Goal: Task Accomplishment & Management: Manage account settings

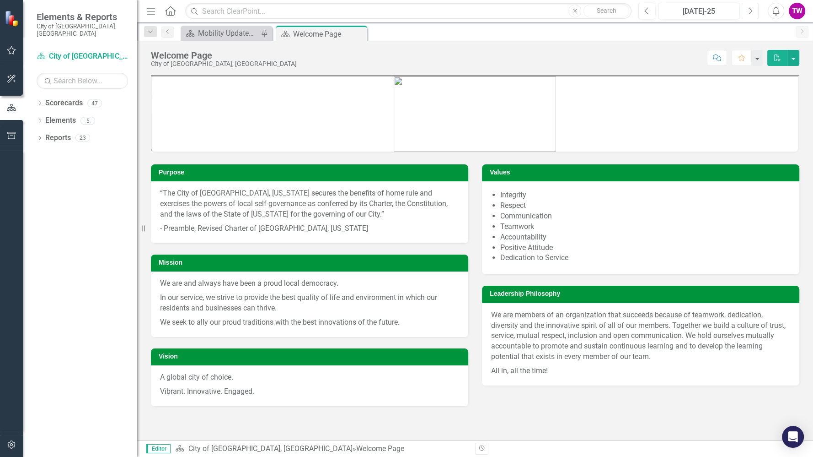
click at [754, 10] on button "Next" at bounding box center [750, 11] width 17 height 16
click at [239, 32] on div "Mobility Updates & News" at bounding box center [228, 32] width 60 height 11
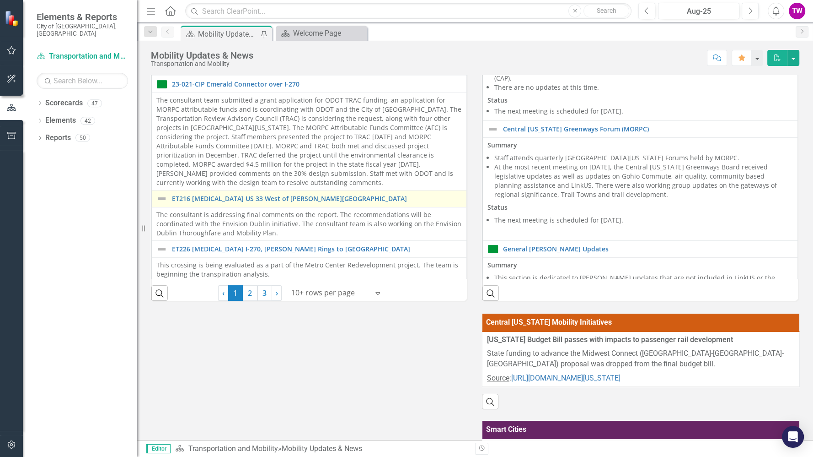
scroll to position [182, 0]
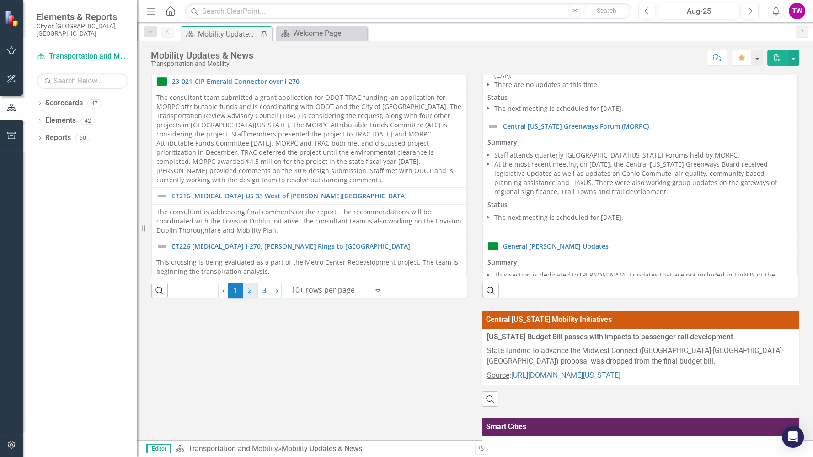
click at [247, 290] on link "2" at bounding box center [250, 290] width 15 height 16
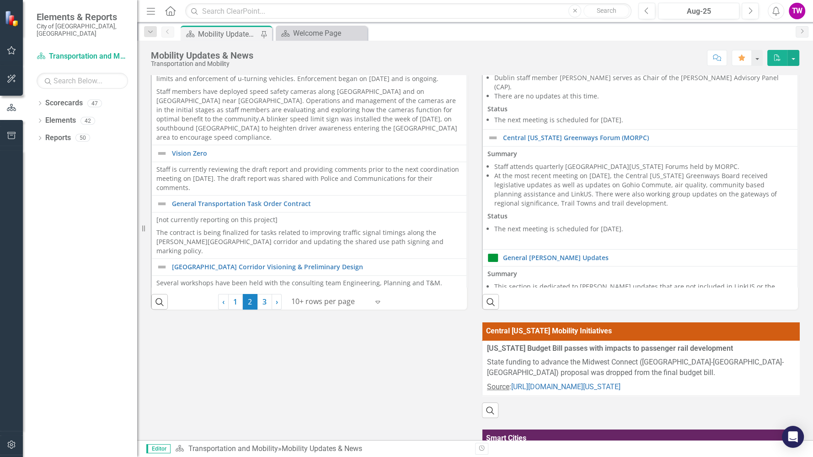
scroll to position [171, 0]
click at [266, 300] on link "3" at bounding box center [265, 301] width 15 height 16
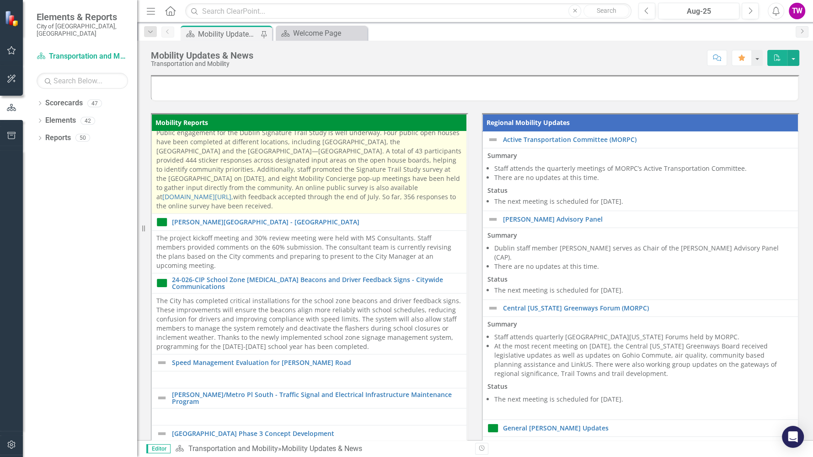
scroll to position [143, 0]
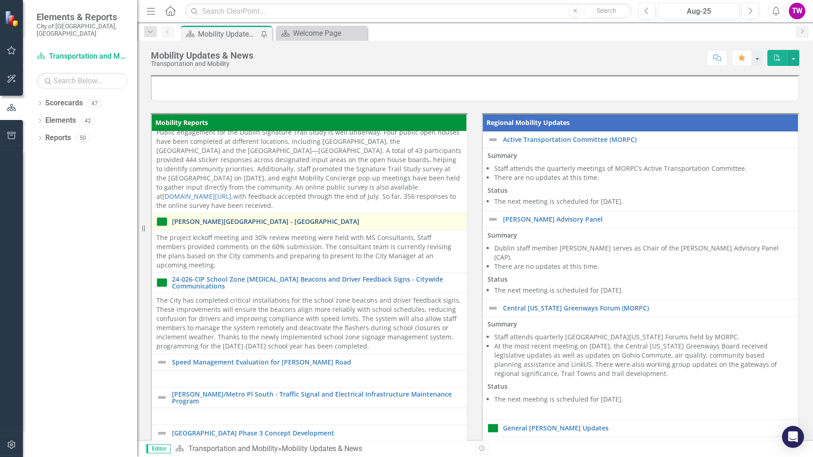
click at [304, 222] on link "[PERSON_NAME][GEOGRAPHIC_DATA] - [GEOGRAPHIC_DATA]" at bounding box center [317, 221] width 290 height 7
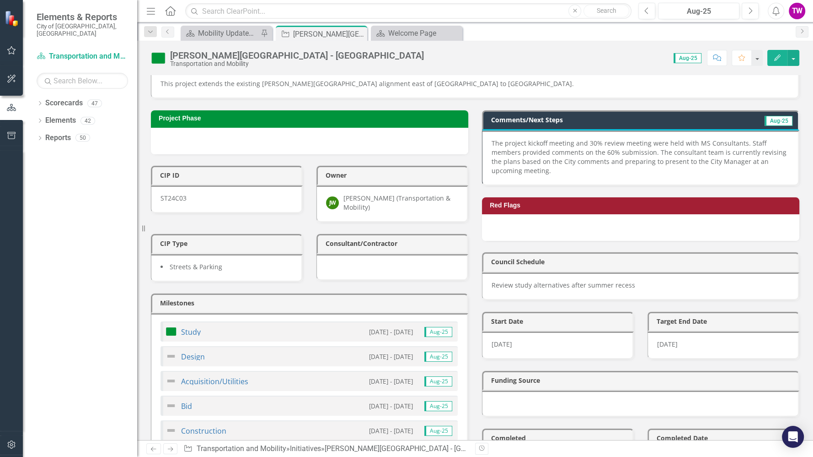
scroll to position [81, 0]
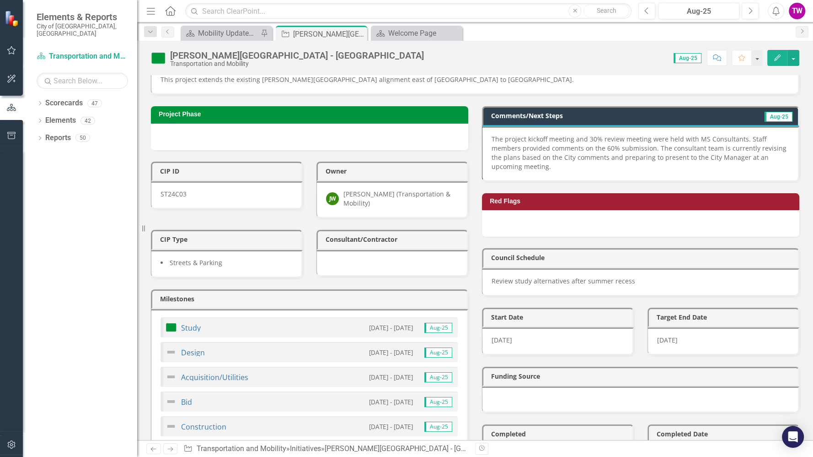
click at [605, 161] on p "The project kickoff meeting and 30% review meeting were held with MS Consultant…" at bounding box center [640, 152] width 297 height 37
click at [605, 162] on p "The project kickoff meeting and 30% review meeting were held with MS Consultant…" at bounding box center [640, 152] width 297 height 37
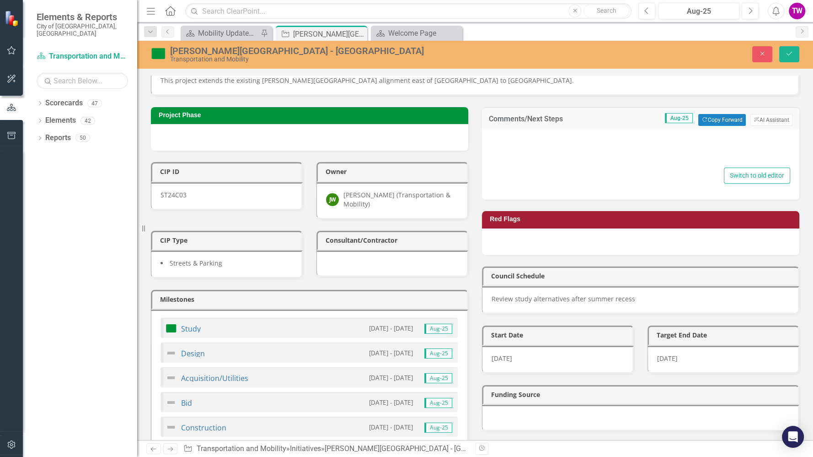
type textarea "<p>The project kickoff meeting and 30% review meeting were held with MS Consult…"
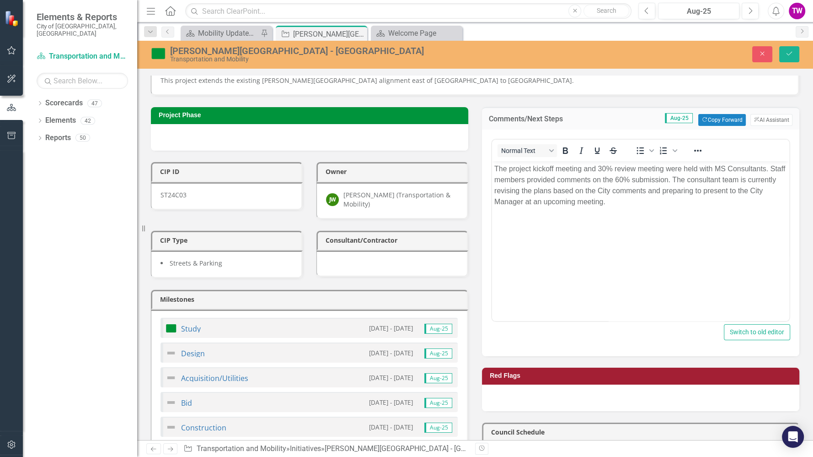
scroll to position [0, 0]
click at [628, 199] on p "The project kickoff meeting and 30% review meeting were held with MS Consultant…" at bounding box center [640, 185] width 293 height 44
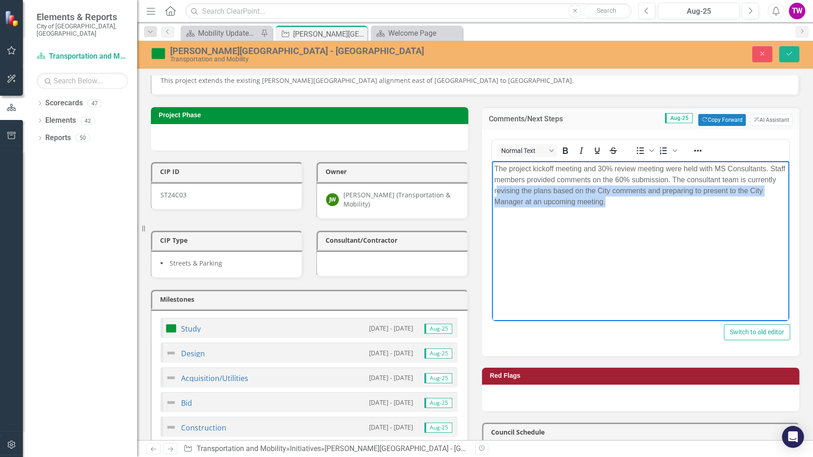
drag, startPoint x: 628, startPoint y: 199, endPoint x: 526, endPoint y: 186, distance: 102.9
click at [526, 186] on p "The project kickoff meeting and 30% review meeting were held with MS Consultant…" at bounding box center [640, 185] width 293 height 44
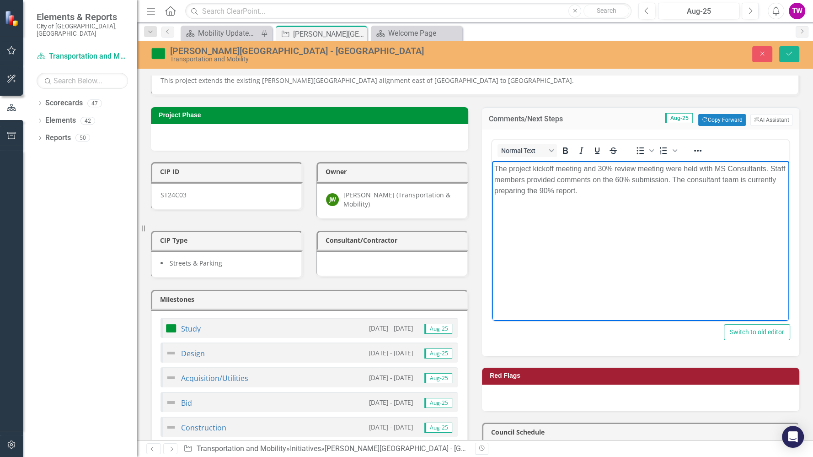
click at [615, 193] on p "The project kickoff meeting and 30% review meeting were held with MS Consultant…" at bounding box center [640, 179] width 293 height 33
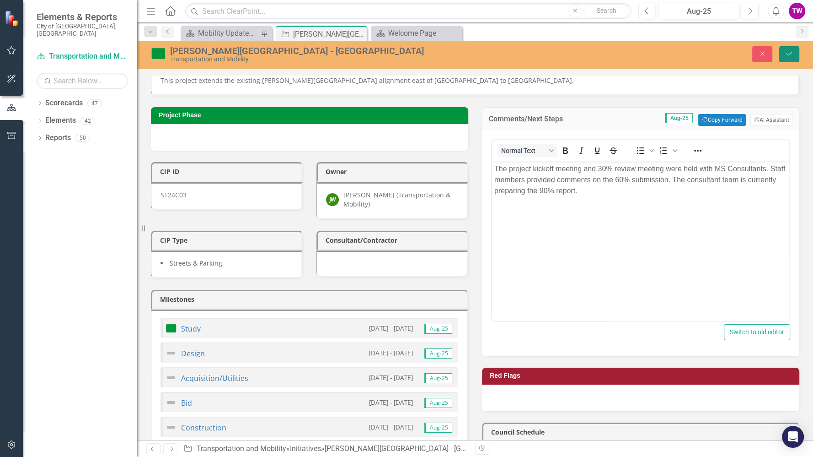
click at [788, 48] on button "Save" at bounding box center [789, 54] width 20 height 16
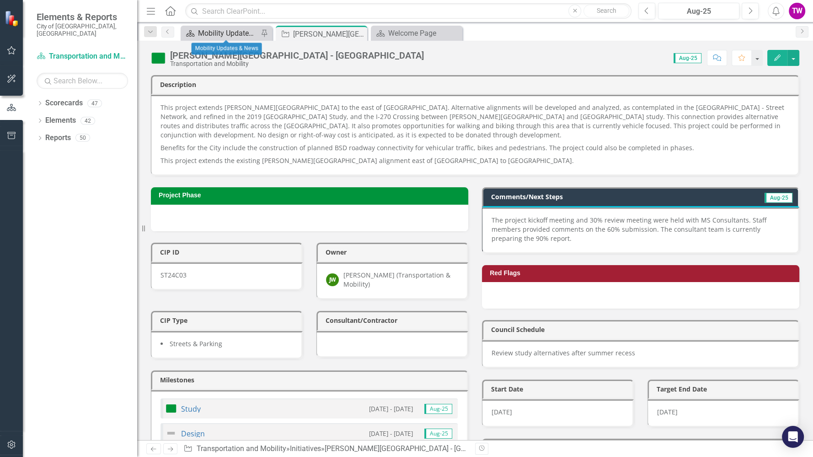
click at [229, 33] on div "Mobility Updates & News" at bounding box center [228, 32] width 60 height 11
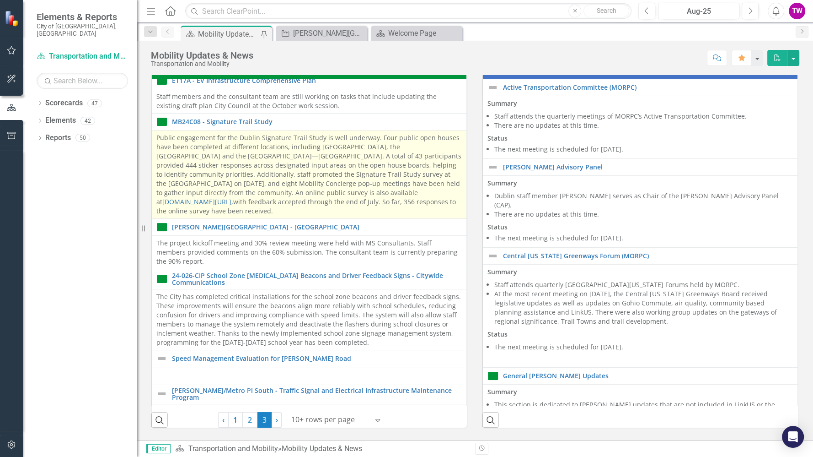
scroll to position [54, 0]
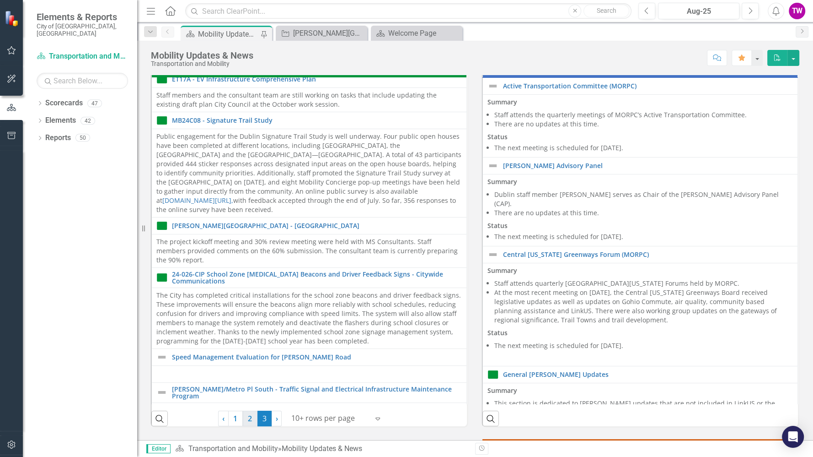
click at [248, 415] on link "2" at bounding box center [250, 418] width 15 height 16
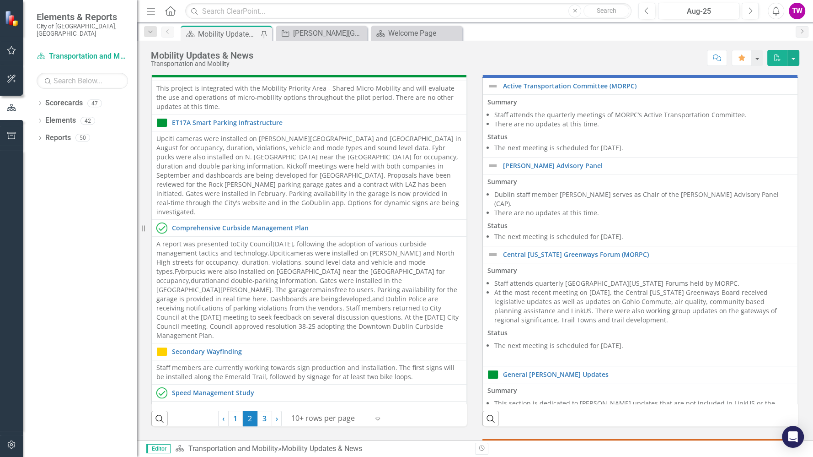
scroll to position [0, 0]
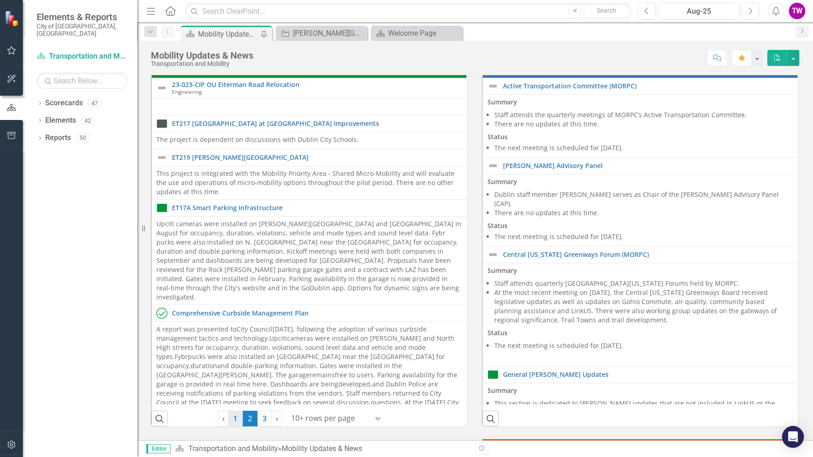
click at [237, 417] on link "1" at bounding box center [235, 418] width 15 height 16
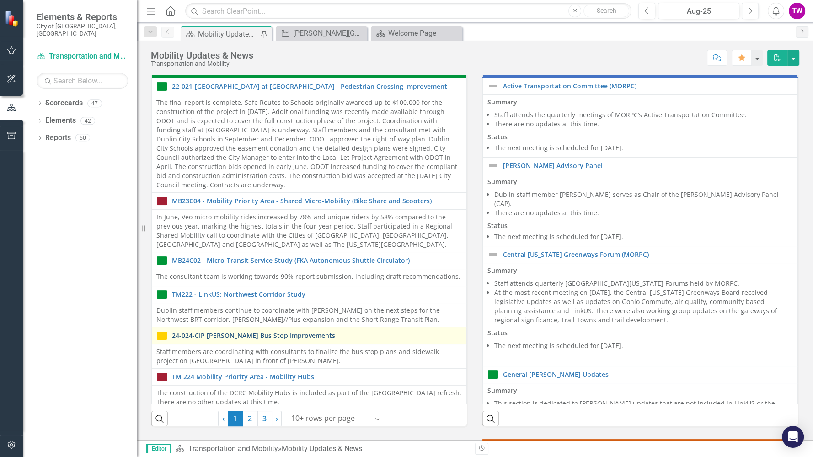
click at [252, 332] on link "24-024-CIP [PERSON_NAME] Bus Stop Improvements" at bounding box center [317, 335] width 290 height 7
